Goal: Navigation & Orientation: Find specific page/section

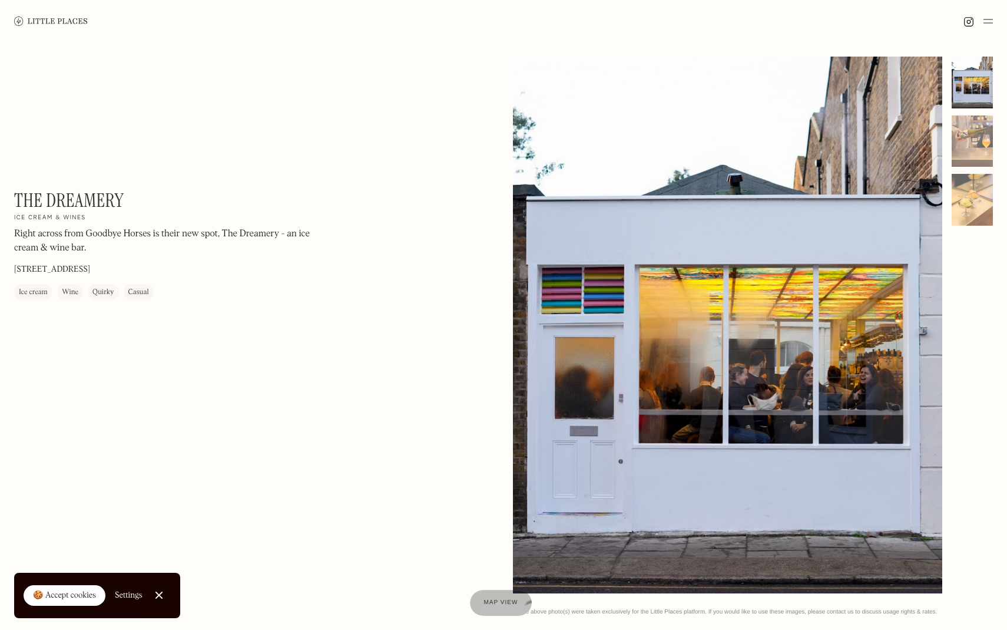
click at [44, 16] on img at bounding box center [51, 20] width 74 height 9
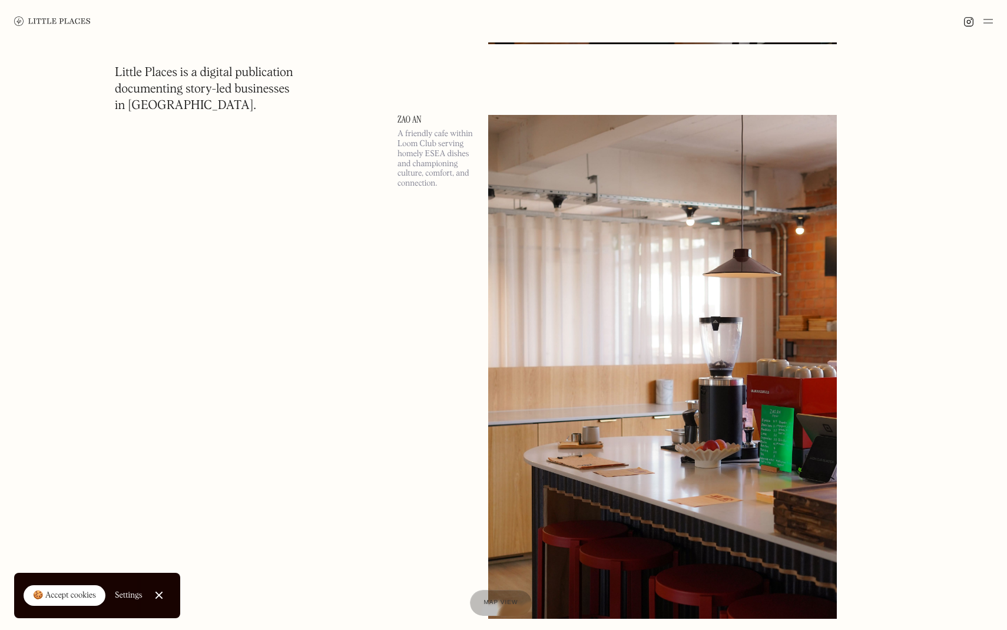
scroll to position [571, 0]
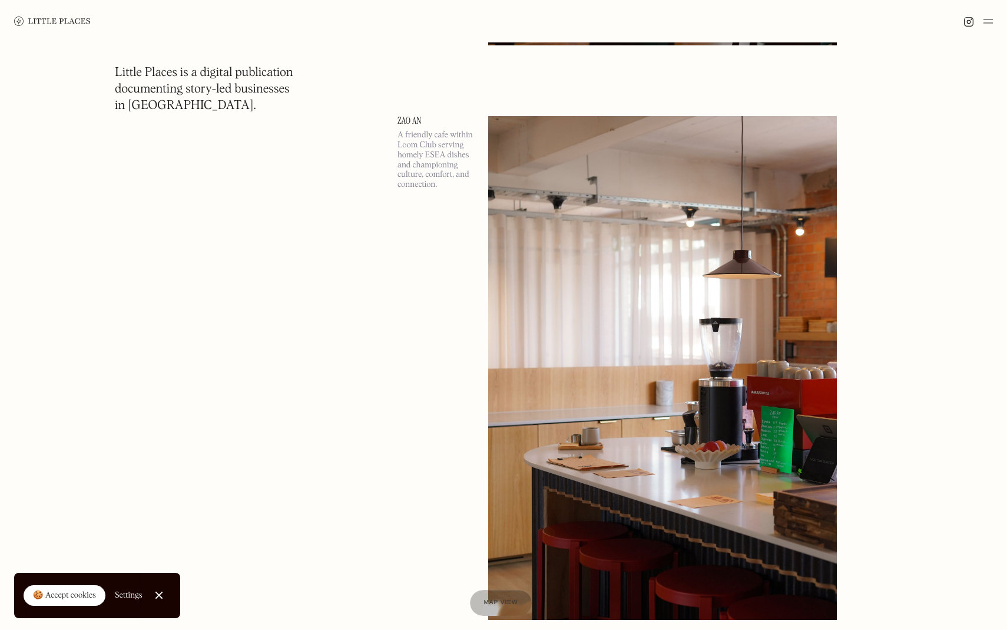
click at [413, 117] on link "Zao An" at bounding box center [436, 120] width 77 height 9
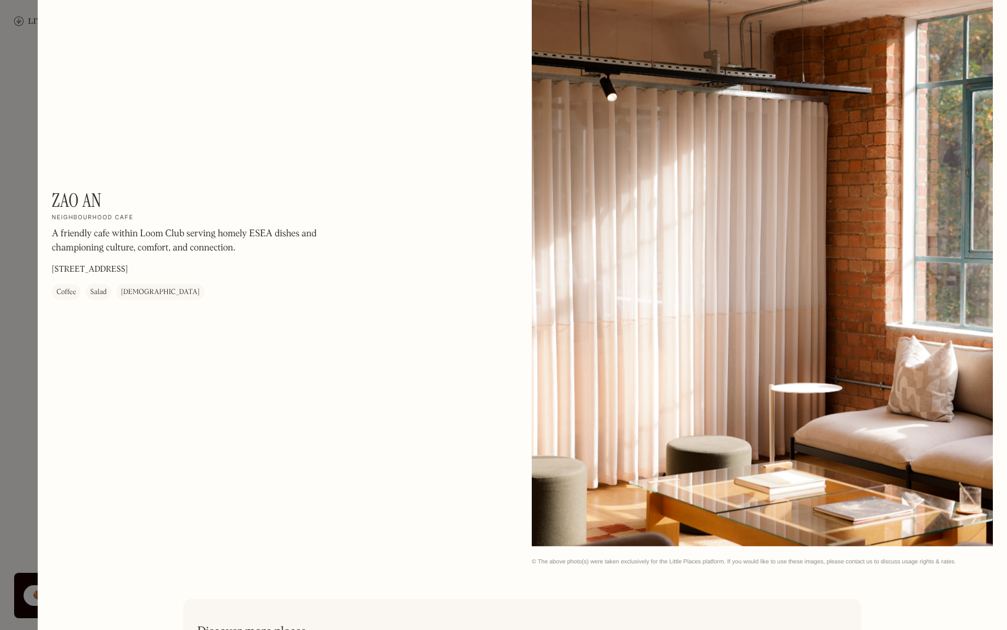
scroll to position [2031, 0]
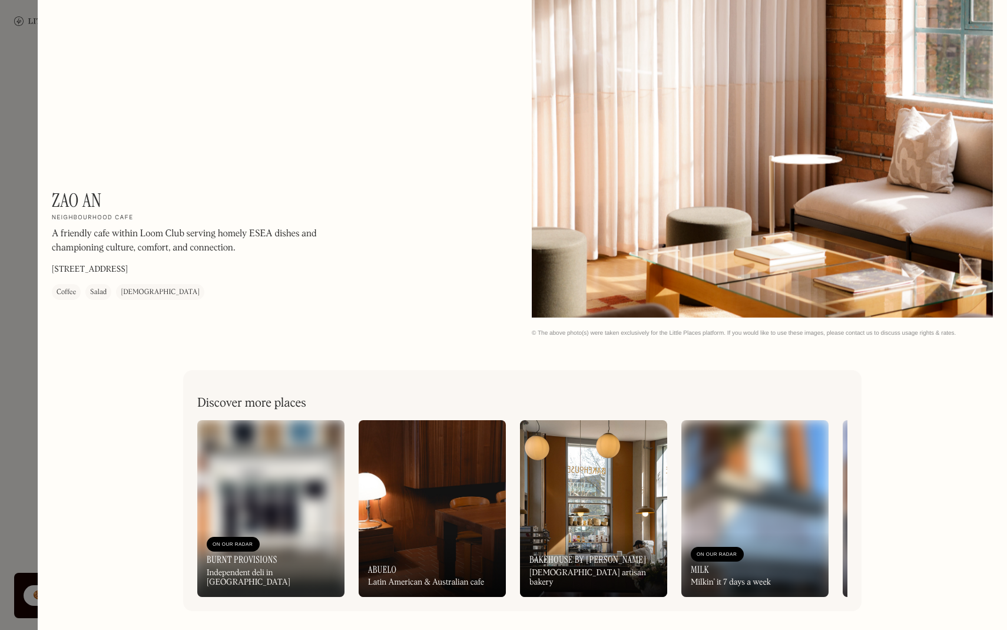
click at [9, 249] on div at bounding box center [503, 315] width 1007 height 630
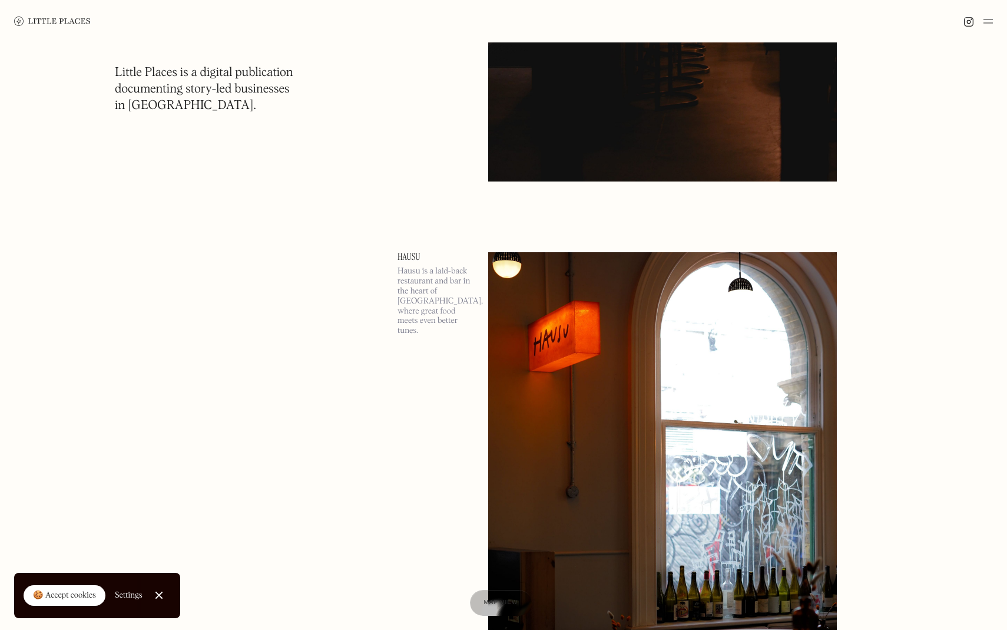
scroll to position [13210, 0]
